Goal: Find specific page/section: Find specific page/section

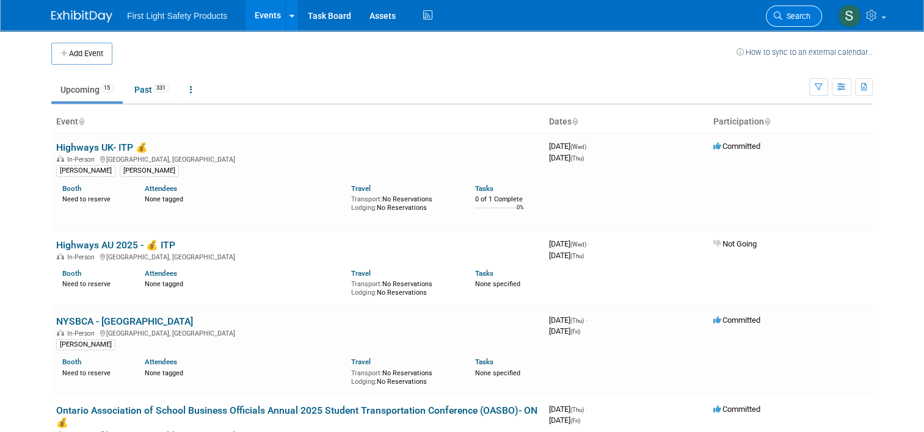
click at [803, 14] on span "Search" at bounding box center [796, 16] width 28 height 9
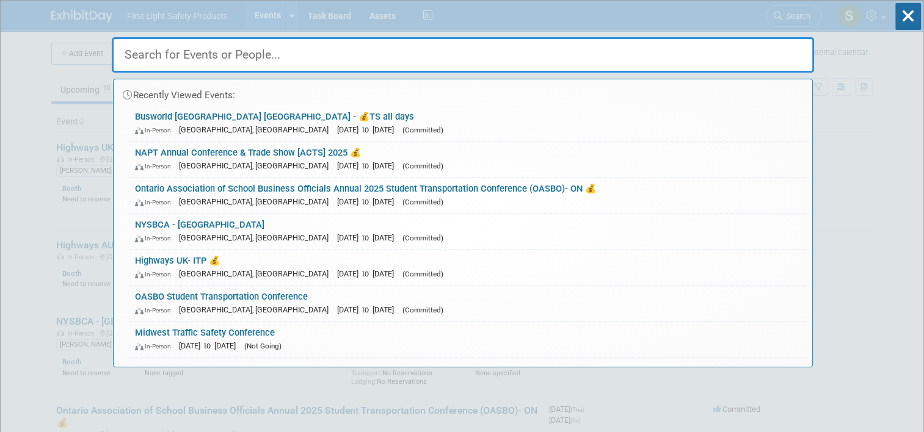
paste input "Lifesavers Conference on Roadway Safety 2025 💰"
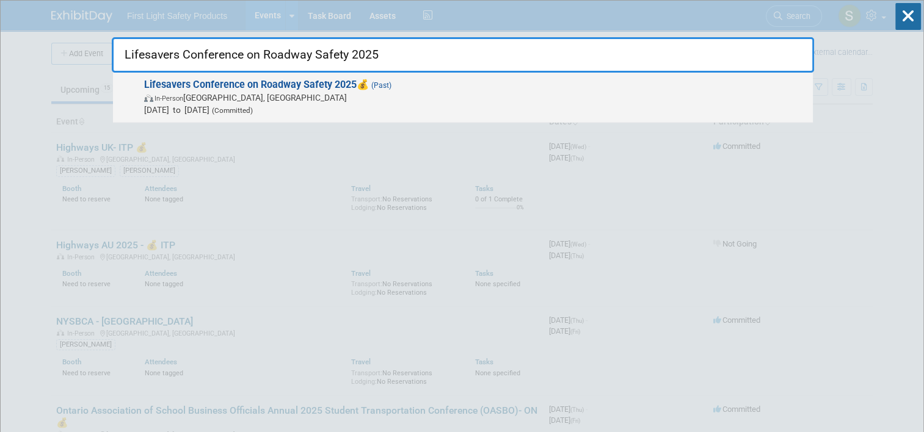
type input "Lifesavers Conference on Roadway Safety 2025"
click at [339, 112] on span "[DATE] to [DATE] (Committed)" at bounding box center [475, 110] width 662 height 12
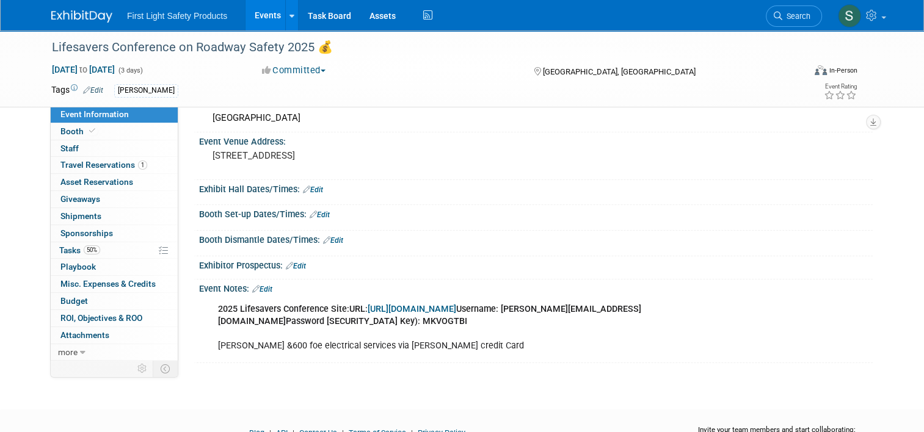
scroll to position [61, 0]
click at [83, 136] on span "Booth" at bounding box center [78, 131] width 37 height 10
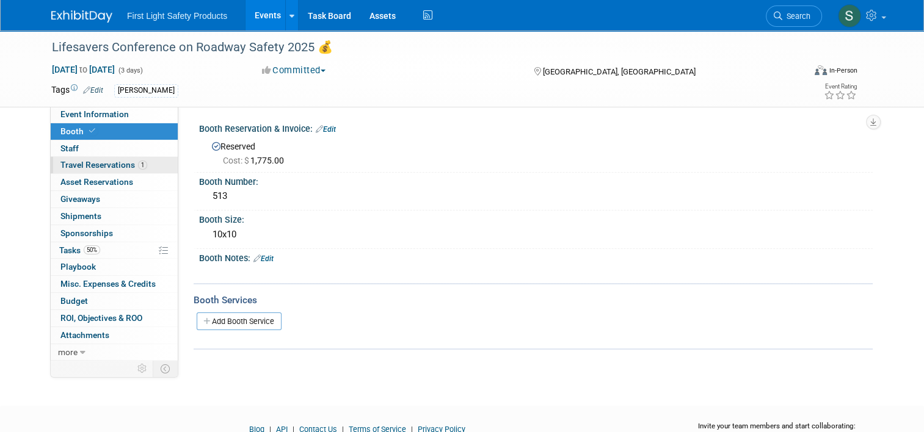
click at [127, 165] on span "Travel Reservations 1" at bounding box center [103, 165] width 87 height 10
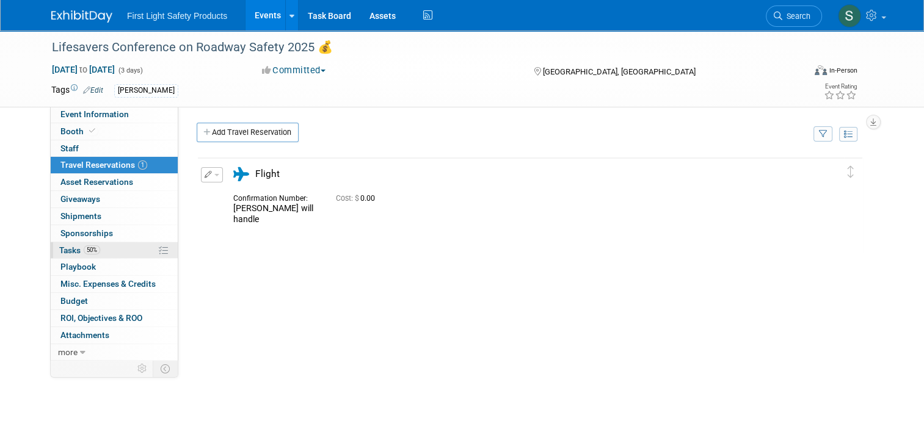
click at [116, 247] on link "50% Tasks 50%" at bounding box center [114, 250] width 127 height 16
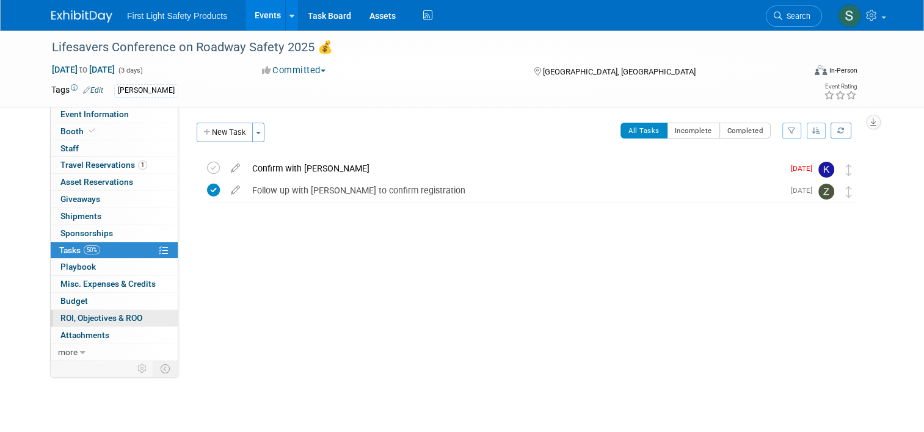
click at [120, 316] on span "ROI, Objectives & ROO 0" at bounding box center [101, 318] width 82 height 10
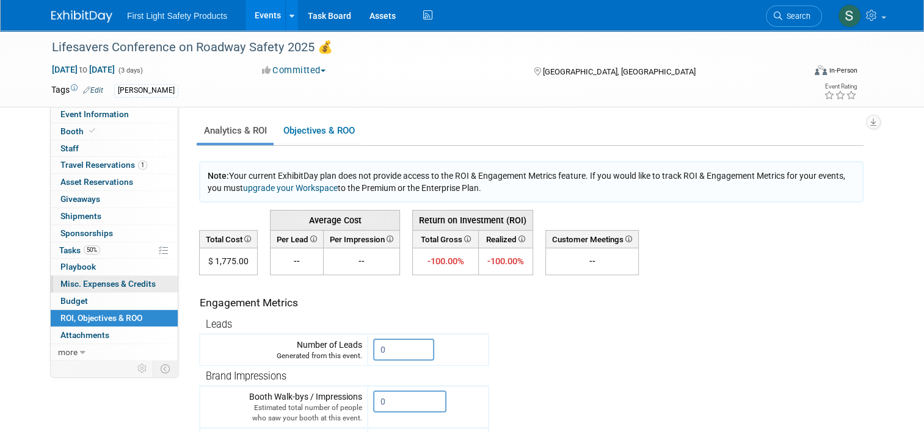
click at [98, 281] on span "Misc. Expenses & Credits 0" at bounding box center [107, 284] width 95 height 10
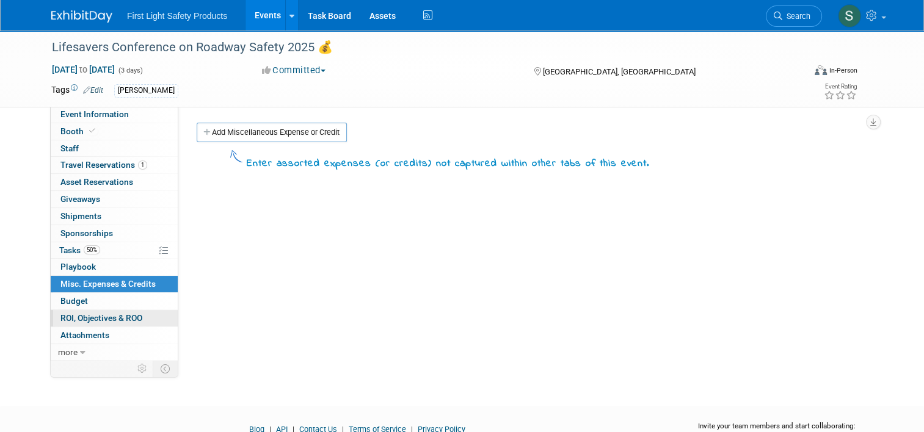
click at [102, 310] on link "0 ROI, Objectives & ROO 0" at bounding box center [114, 318] width 127 height 16
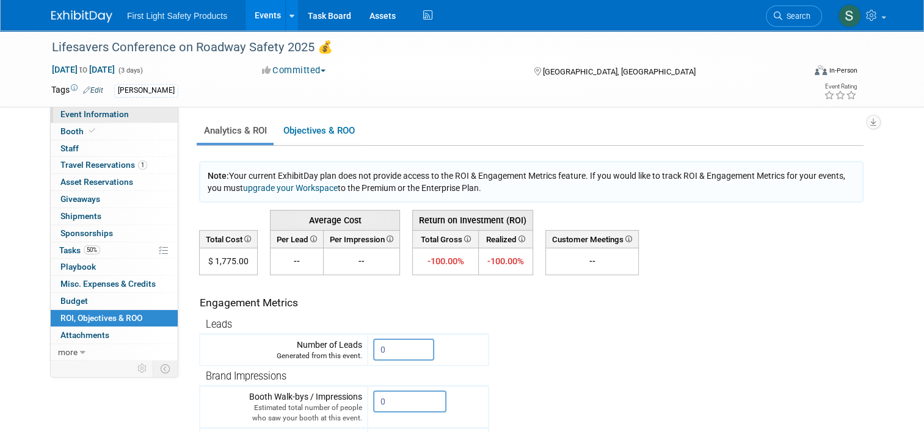
click at [104, 117] on span "Event Information" at bounding box center [94, 114] width 68 height 10
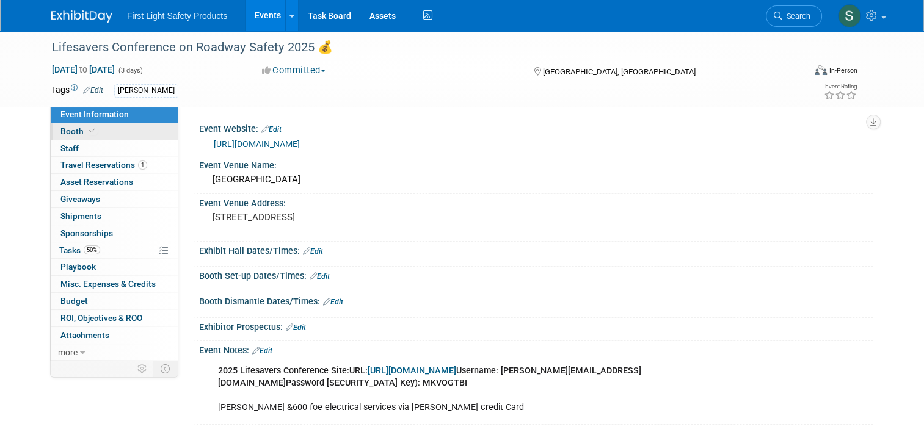
click at [65, 137] on link "Booth" at bounding box center [114, 131] width 127 height 16
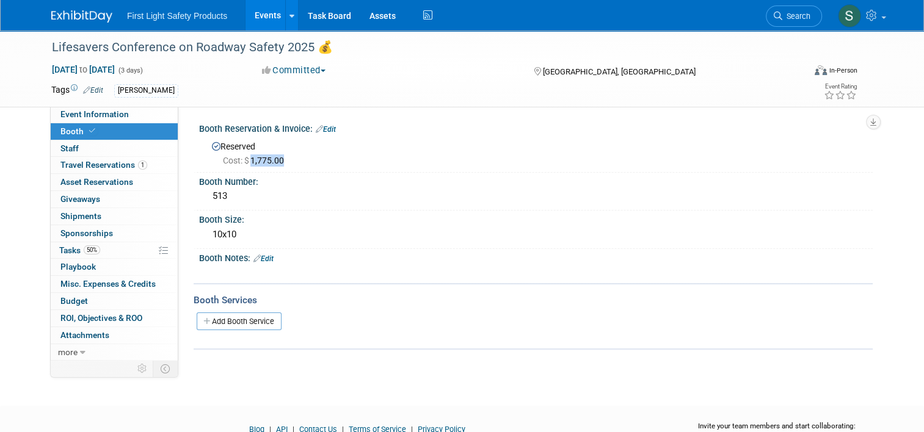
drag, startPoint x: 277, startPoint y: 159, endPoint x: 242, endPoint y: 159, distance: 34.8
click at [242, 159] on span "Cost: $ 1,775.00" at bounding box center [256, 161] width 66 height 10
